Goal: Find specific page/section: Find specific page/section

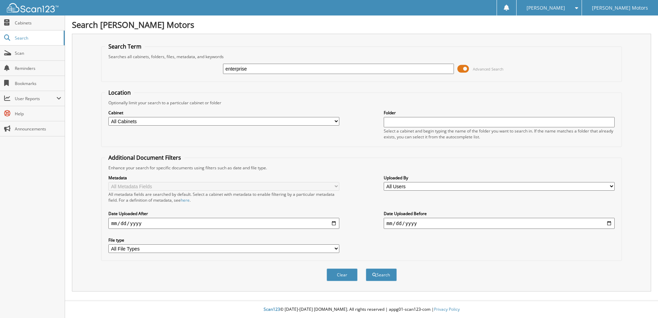
type input "enterprise"
click at [366, 268] on button "Search" at bounding box center [381, 274] width 31 height 13
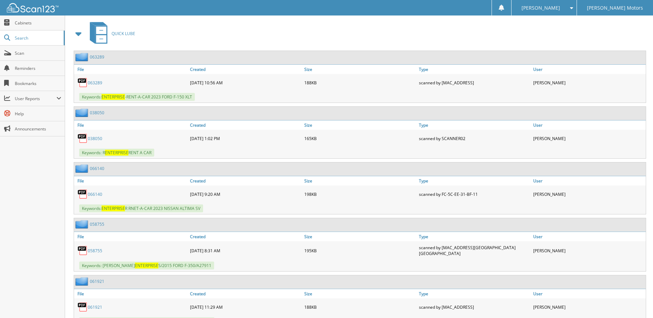
scroll to position [206, 0]
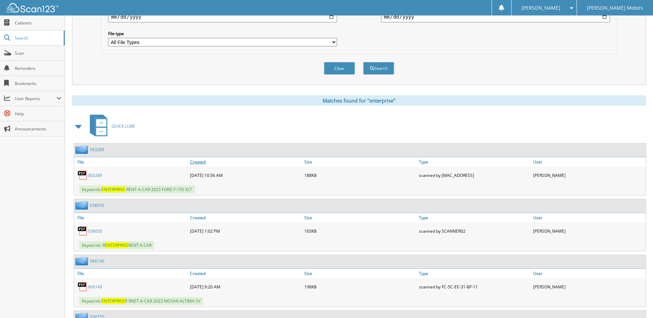
click at [200, 161] on link "Created" at bounding box center [245, 161] width 114 height 9
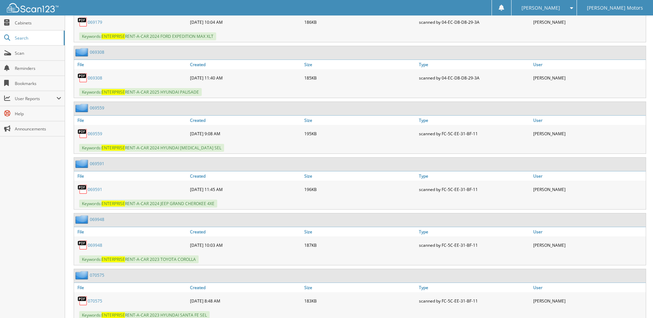
scroll to position [3887, 0]
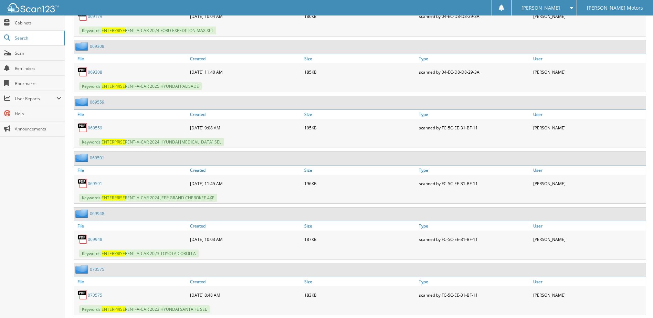
click at [91, 125] on link "069559" at bounding box center [95, 128] width 14 height 6
